Goal: Task Accomplishment & Management: Manage account settings

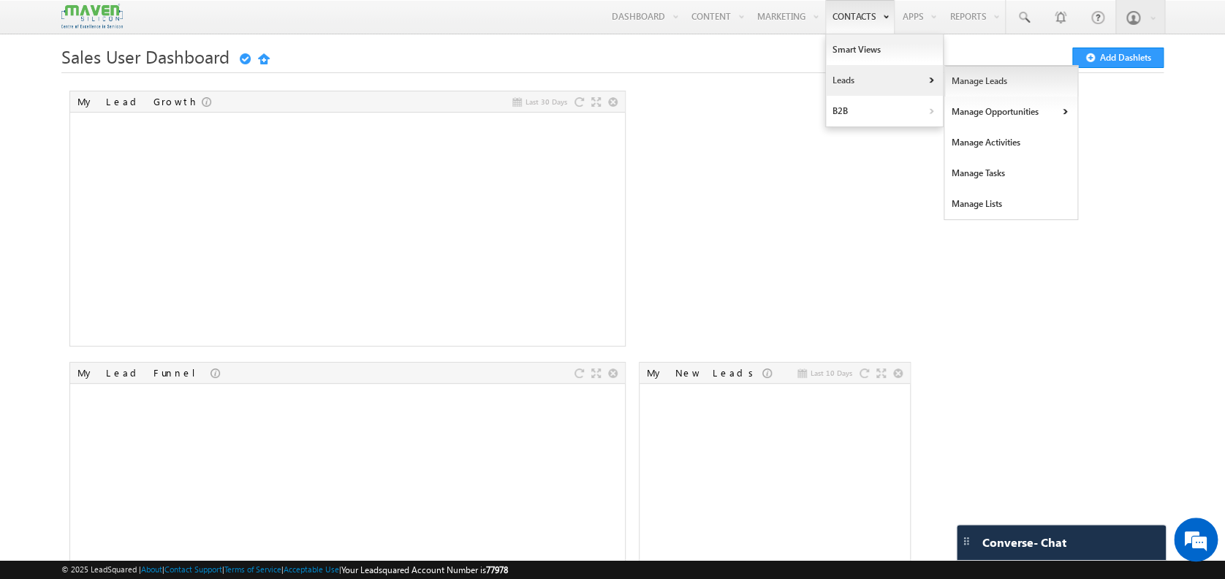
click at [958, 93] on link "Manage Leads" at bounding box center [1011, 81] width 134 height 31
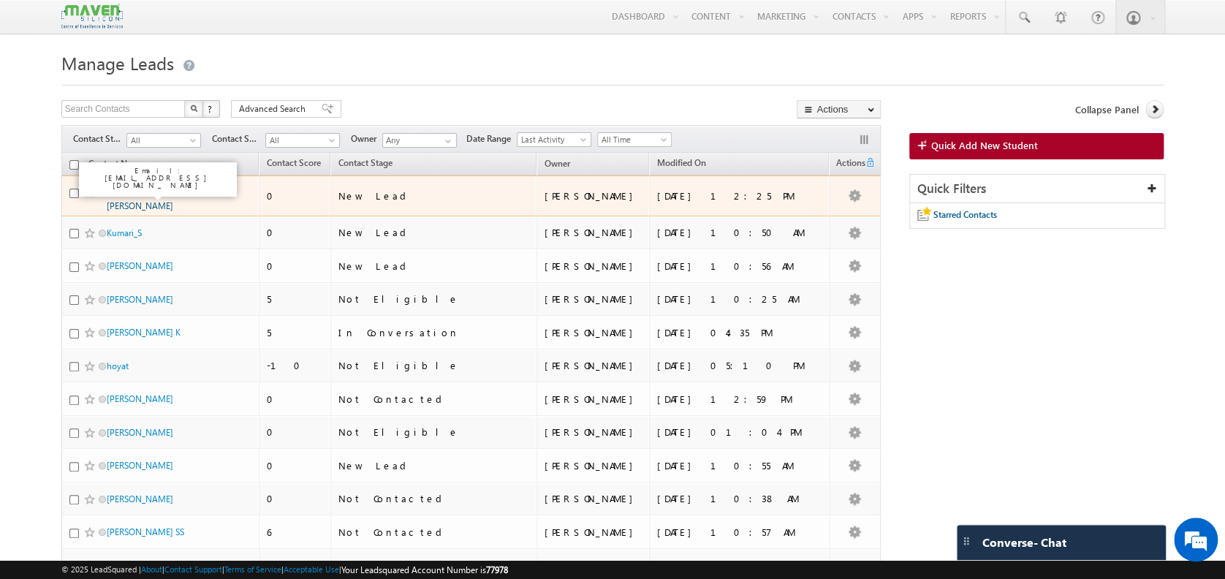
click at [162, 192] on link "[PERSON_NAME] [PERSON_NAME]" at bounding box center [140, 198] width 67 height 25
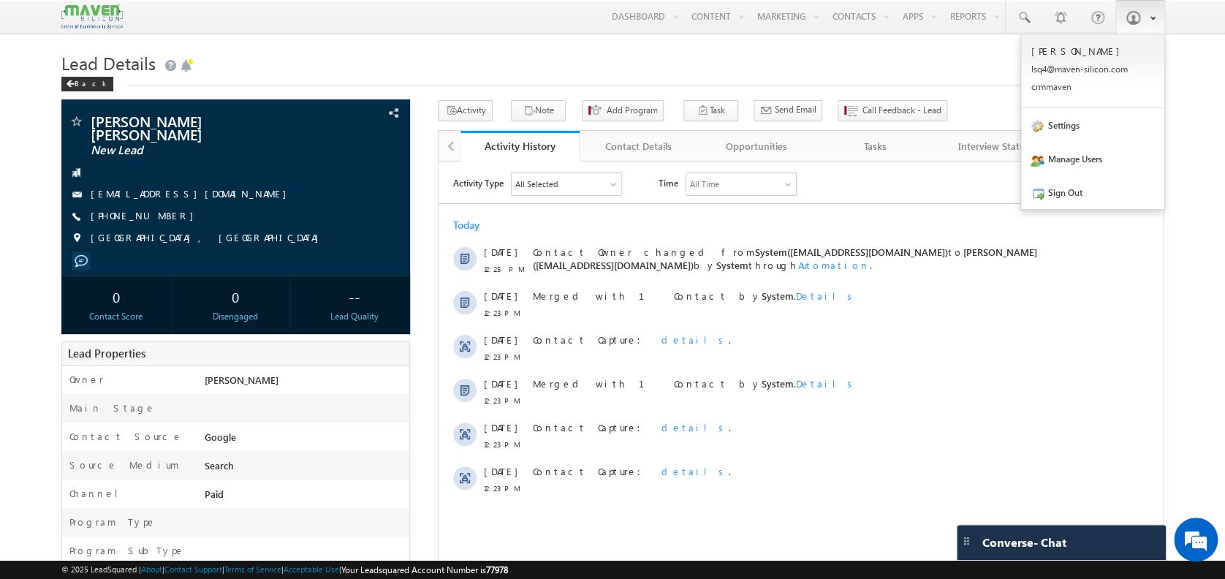
click at [1147, 19] on span at bounding box center [1148, 17] width 12 height 12
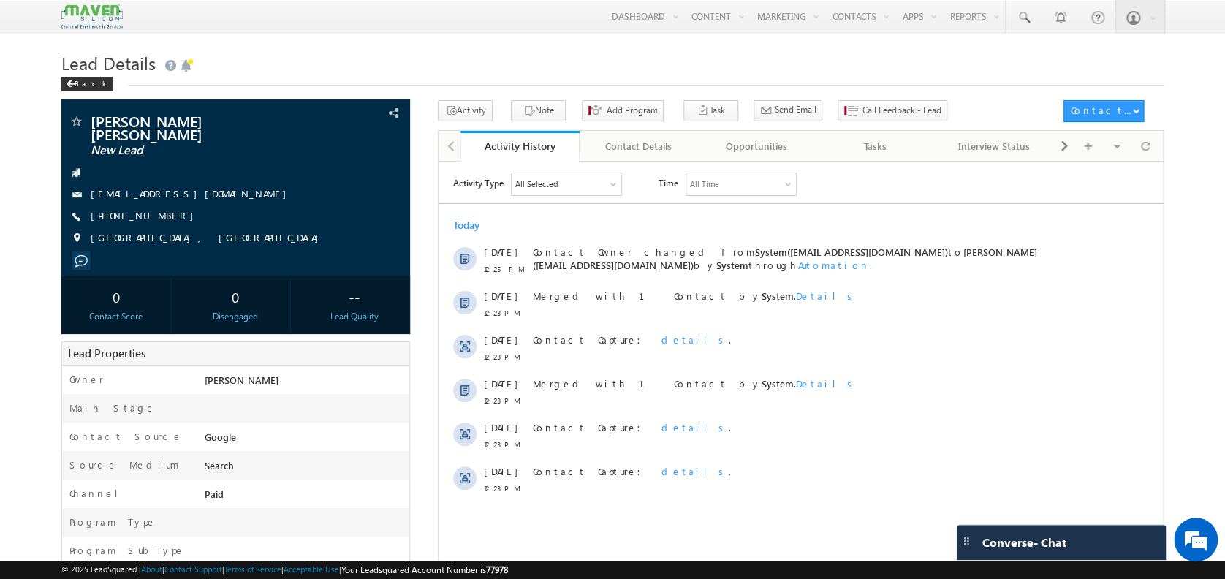
click at [967, 172] on div "Activity Type All Selected Select All Sales Activities 1 Sales Activity Opportu…" at bounding box center [808, 183] width 710 height 23
click at [862, 116] on span "Call Feedback - Lead" at bounding box center [901, 110] width 79 height 13
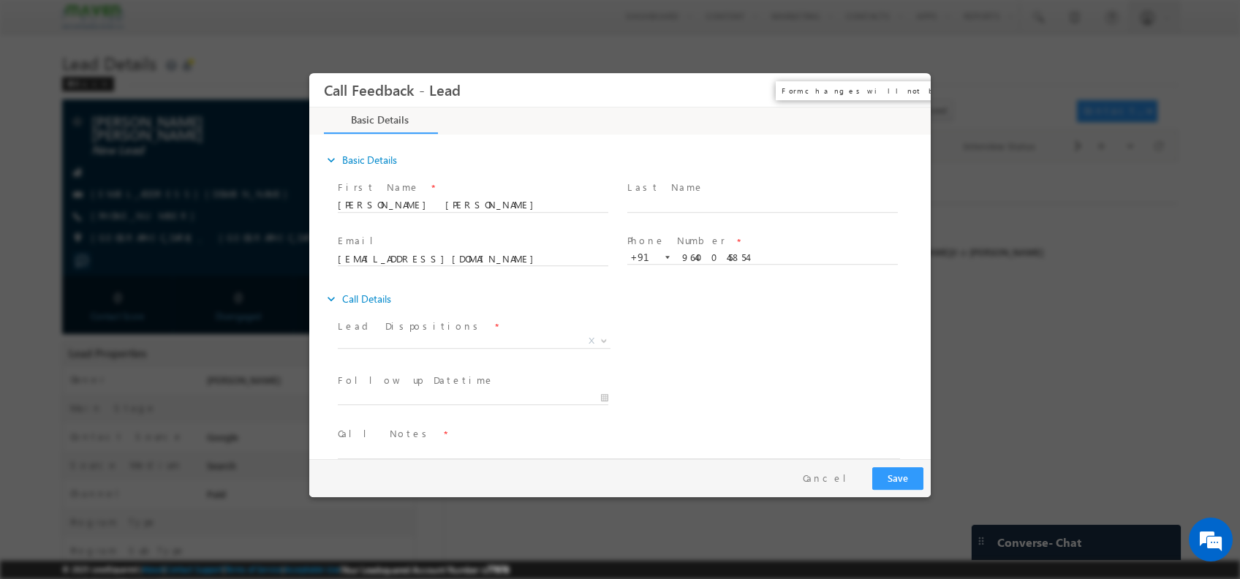
click at [907, 84] on button "×" at bounding box center [908, 90] width 25 height 27
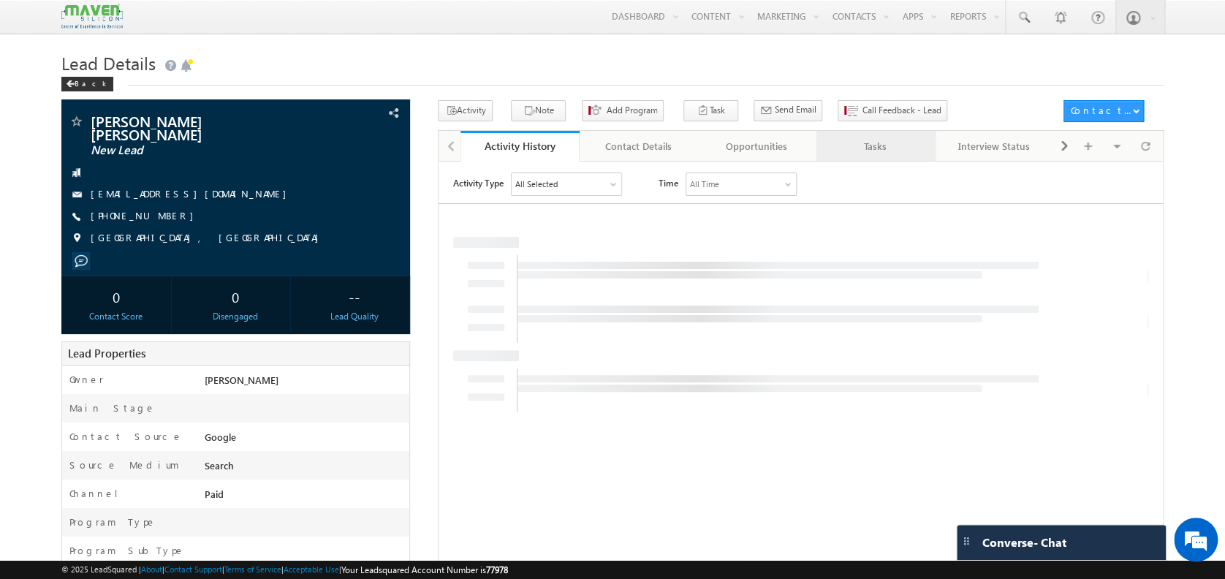
click at [876, 150] on div "Tasks" at bounding box center [875, 146] width 94 height 18
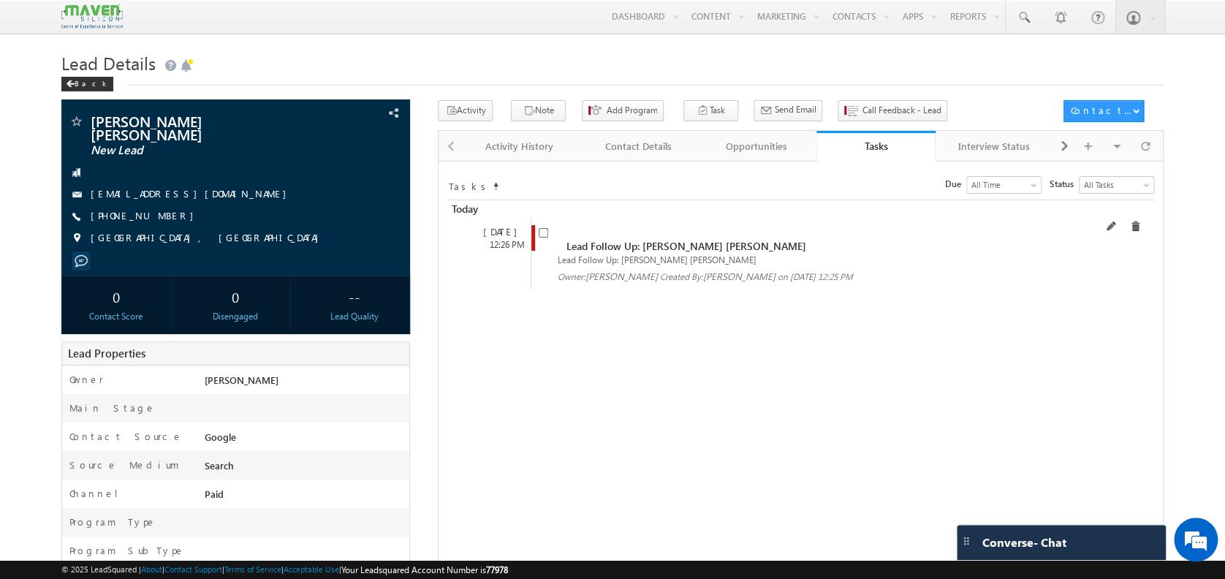
click at [631, 239] on span "Lead Follow Up: [PERSON_NAME] [PERSON_NAME]" at bounding box center [686, 246] width 240 height 14
click at [542, 235] on input "checkbox" at bounding box center [544, 233] width 10 height 10
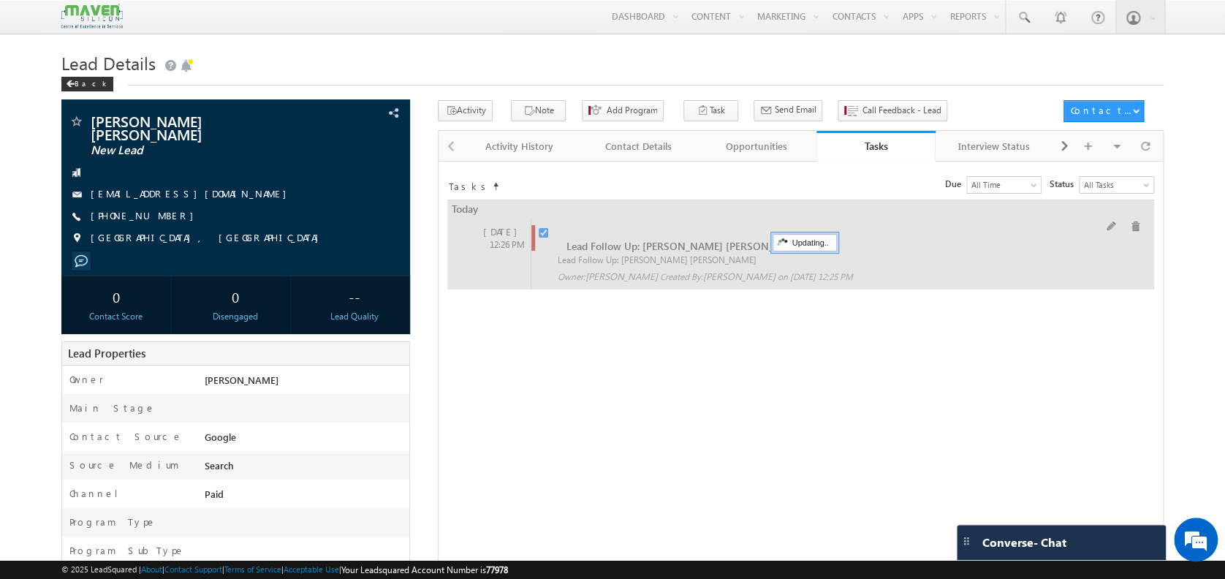
checkbox input "false"
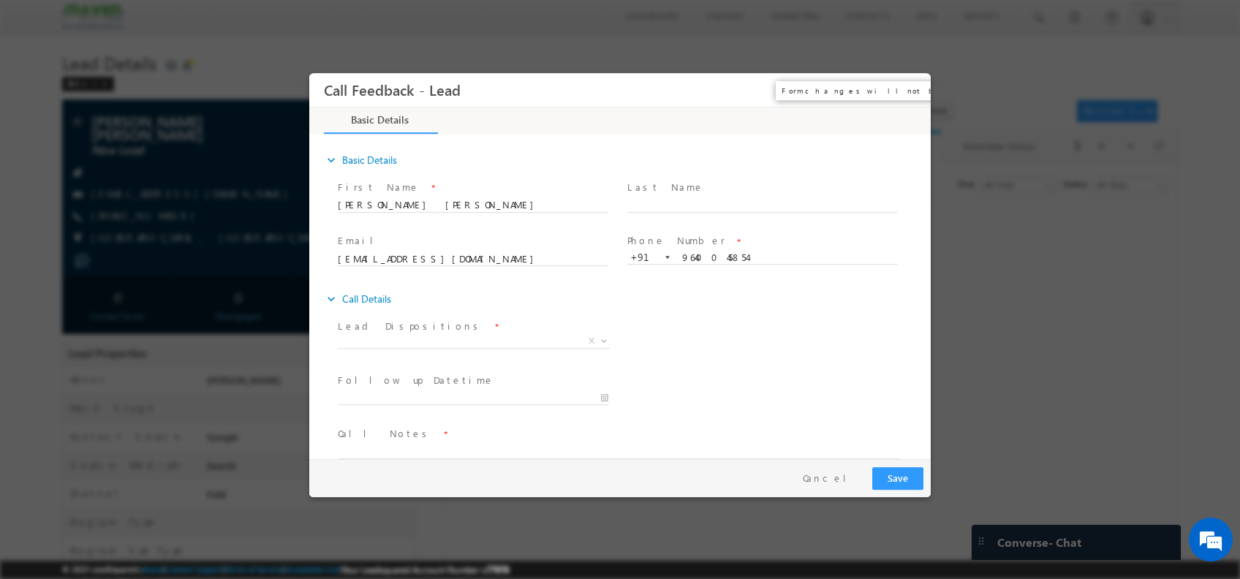
click at [914, 94] on button "×" at bounding box center [908, 90] width 25 height 27
